Goal: Navigation & Orientation: Find specific page/section

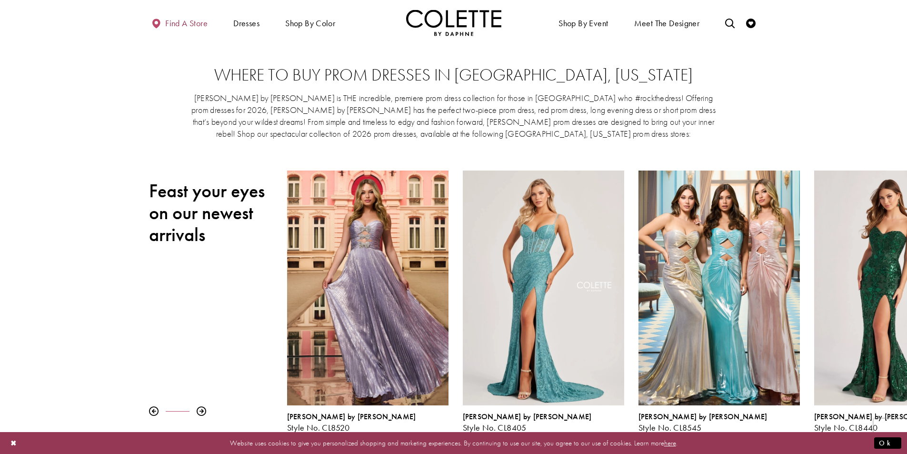
click at [185, 26] on span "Find a store" at bounding box center [186, 24] width 42 height 10
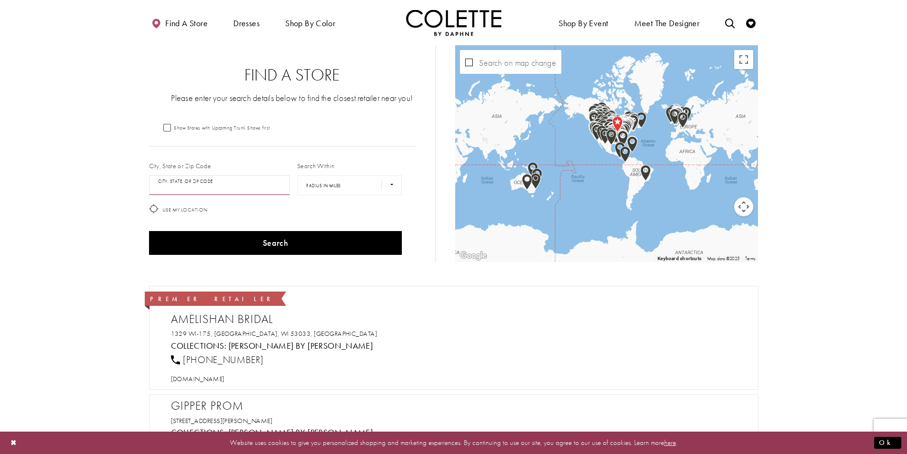
click at [261, 190] on input "City, State, or ZIP Code" at bounding box center [219, 185] width 141 height 20
click at [149, 231] on button "Search" at bounding box center [275, 243] width 253 height 24
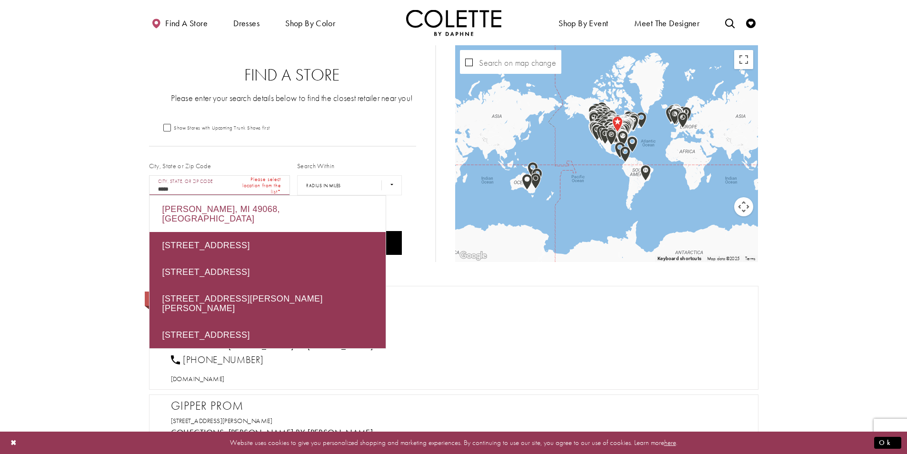
click at [236, 215] on div "[PERSON_NAME], MI 49068, [GEOGRAPHIC_DATA]" at bounding box center [267, 214] width 236 height 36
type input "**********"
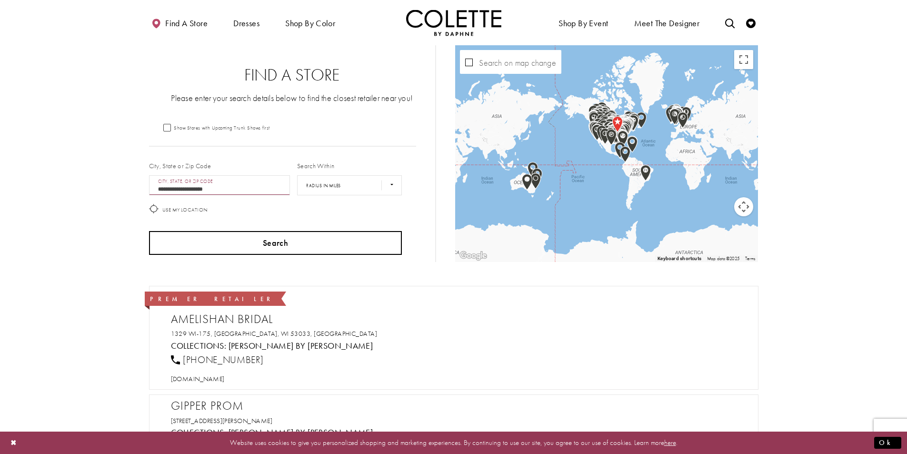
click at [326, 242] on button "Search" at bounding box center [275, 243] width 253 height 24
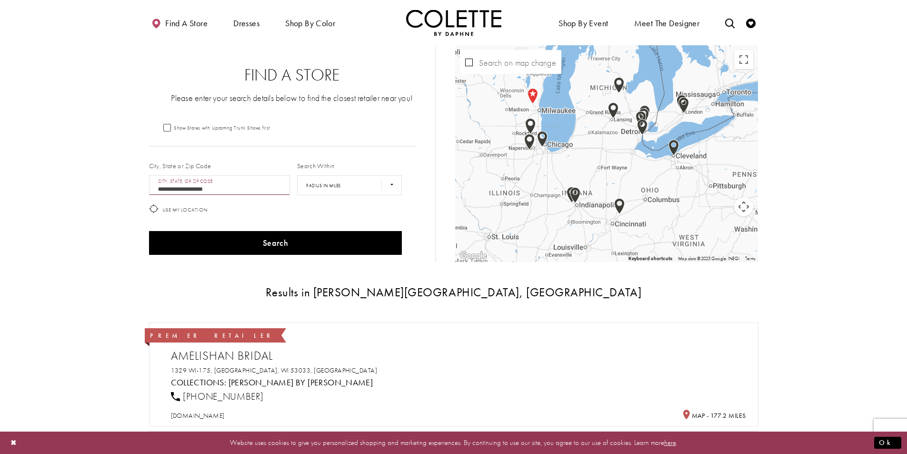
click at [613, 108] on img "Map with store locations" at bounding box center [613, 110] width 10 height 16
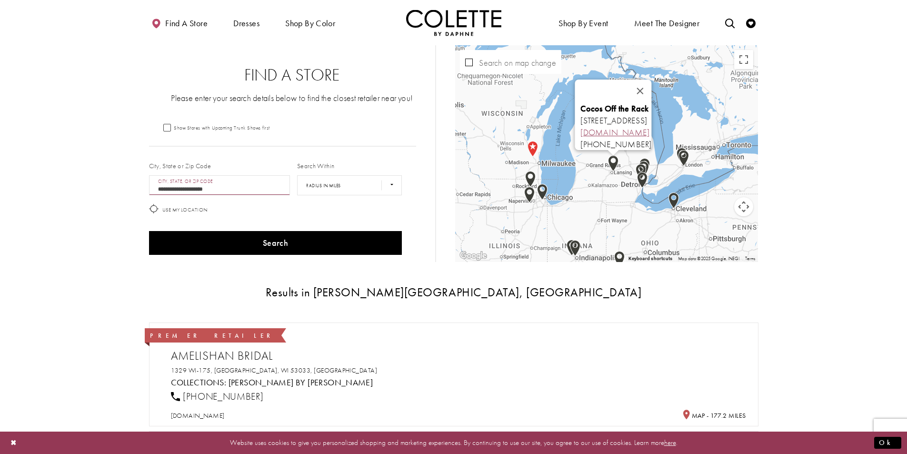
click at [581, 127] on link "[DOMAIN_NAME]" at bounding box center [615, 132] width 69 height 11
